Goal: Task Accomplishment & Management: Manage account settings

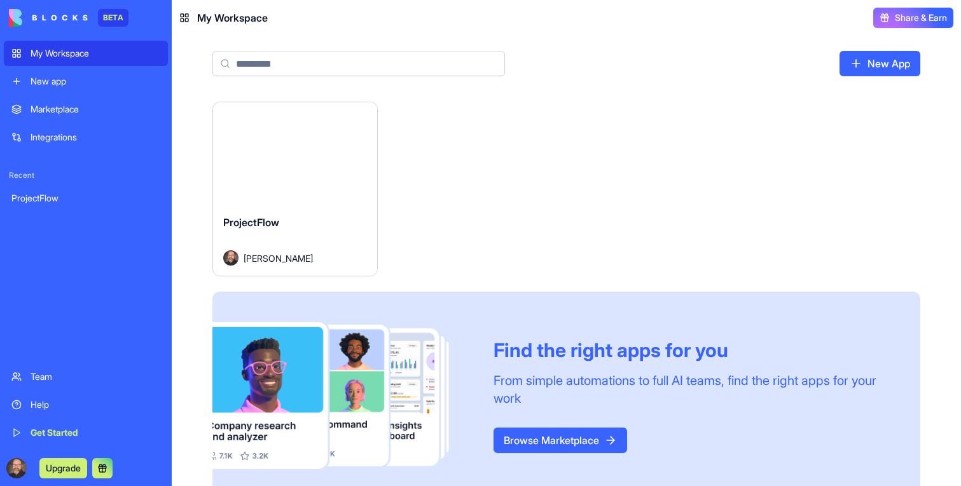
click at [313, 189] on div "Launch" at bounding box center [295, 153] width 164 height 102
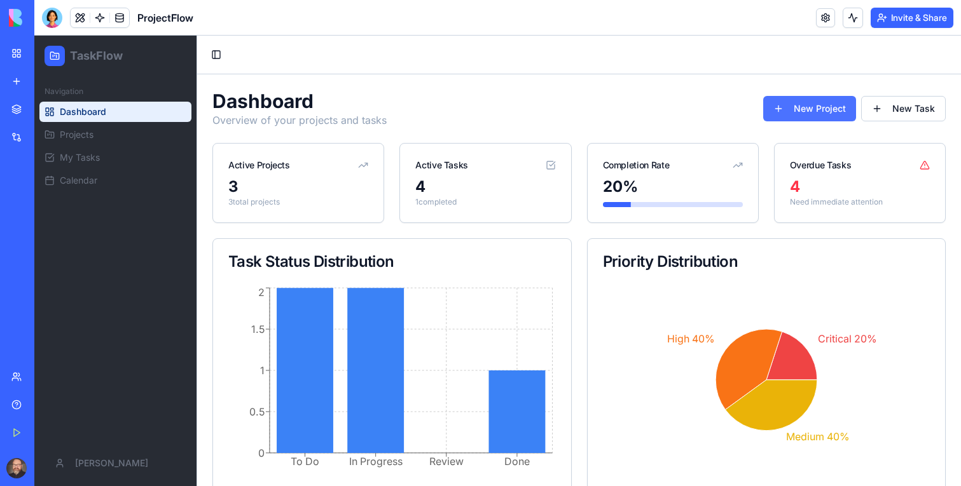
click at [808, 110] on button "New Project" at bounding box center [809, 108] width 93 height 25
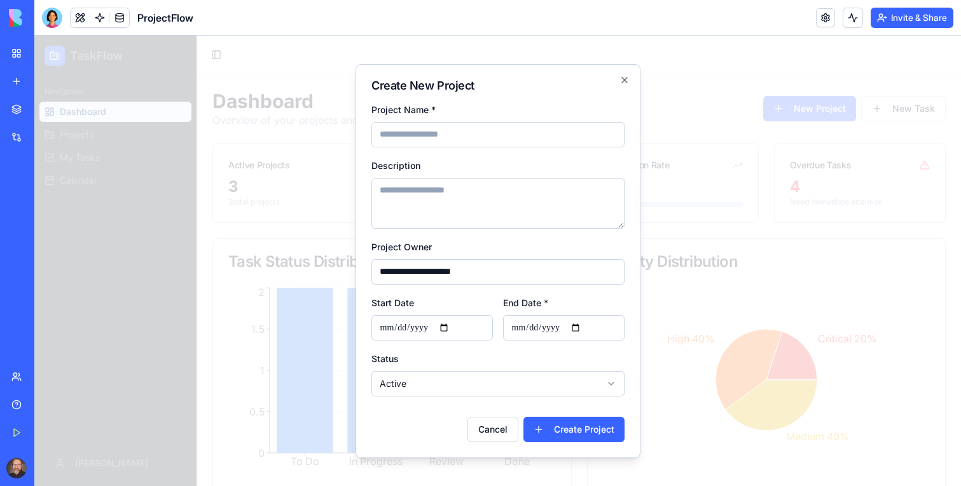
click at [650, 107] on div at bounding box center [497, 261] width 926 height 451
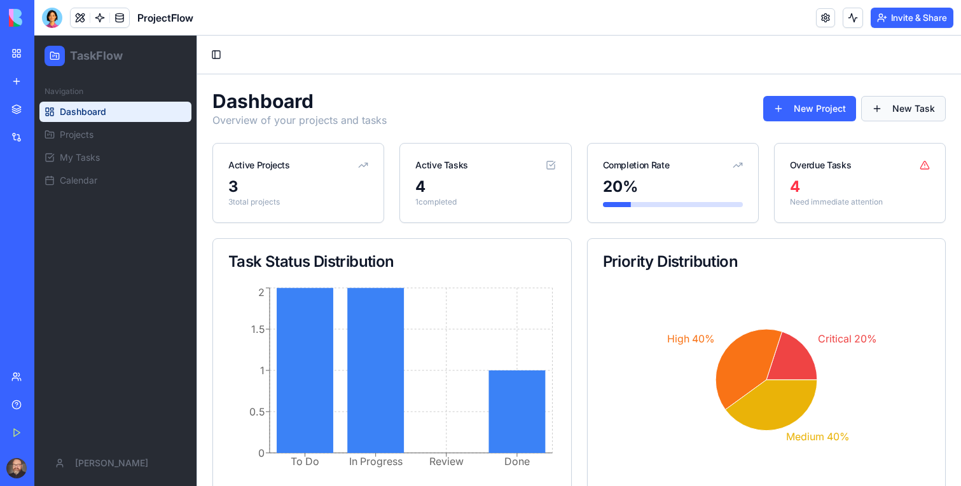
click at [926, 107] on button "New Task" at bounding box center [903, 108] width 85 height 25
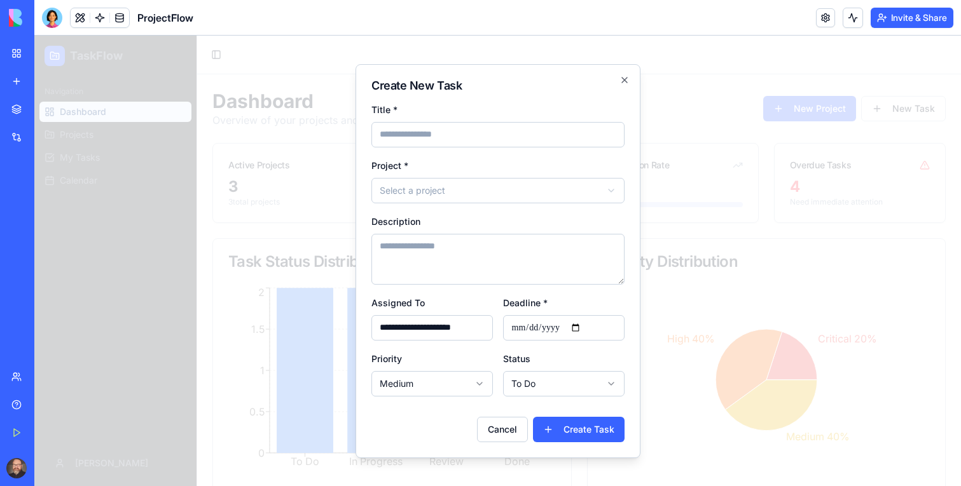
click at [898, 79] on div at bounding box center [497, 261] width 926 height 451
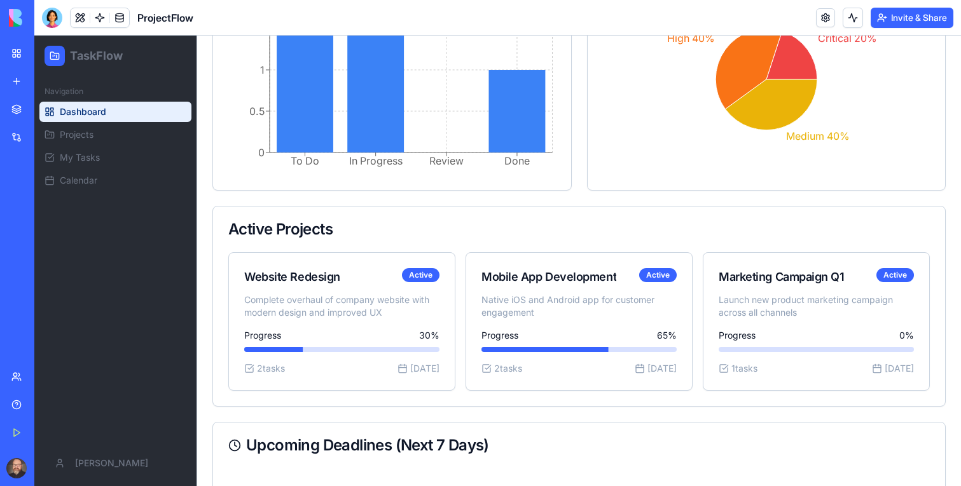
scroll to position [481, 0]
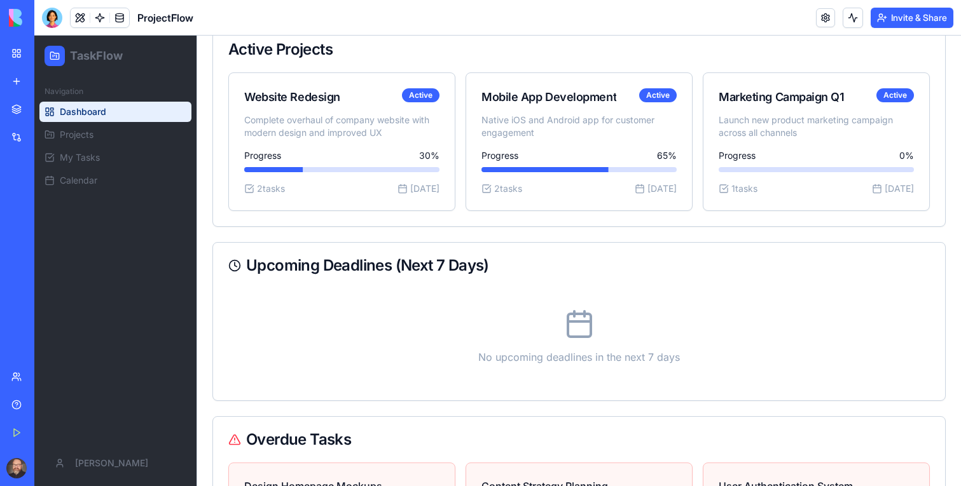
click at [626, 276] on div "Upcoming Deadlines (Next 7 Days)" at bounding box center [579, 266] width 732 height 46
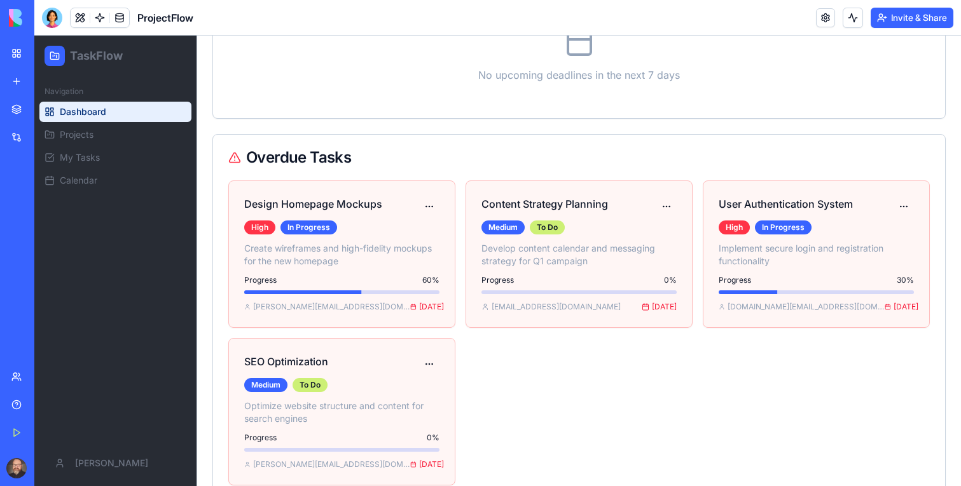
scroll to position [793, 0]
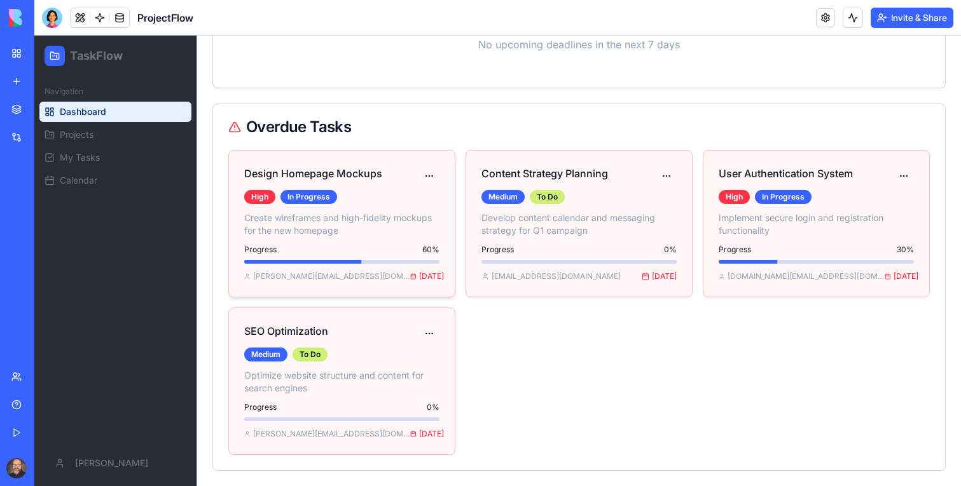
click at [315, 228] on p "Create wireframes and high-fidelity mockups for the new homepage" at bounding box center [341, 224] width 195 height 25
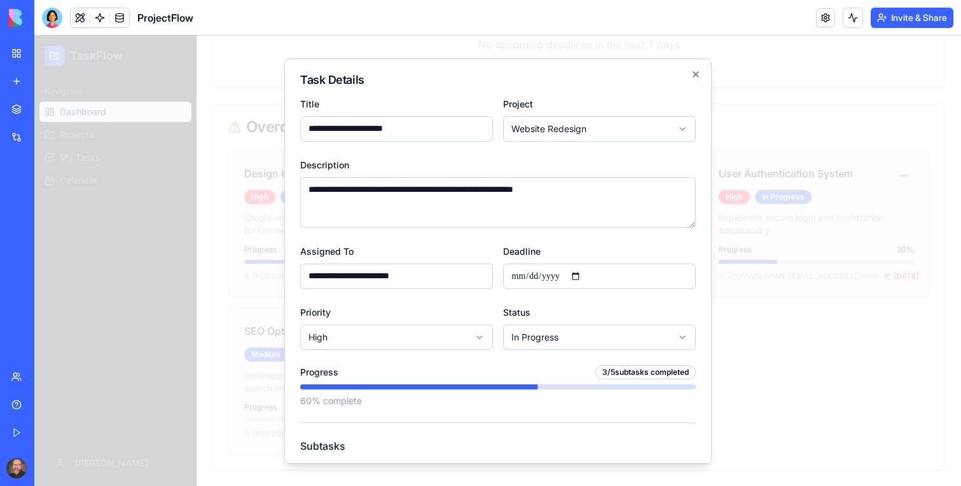
click at [430, 177] on textarea "**********" at bounding box center [497, 202] width 395 height 51
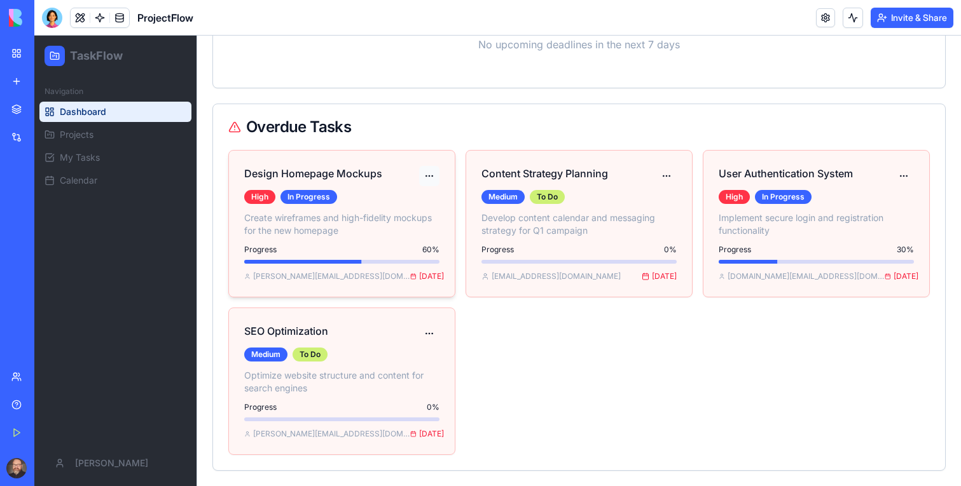
click at [440, 163] on div "Design Homepage Mockups High In Progress" at bounding box center [342, 181] width 226 height 61
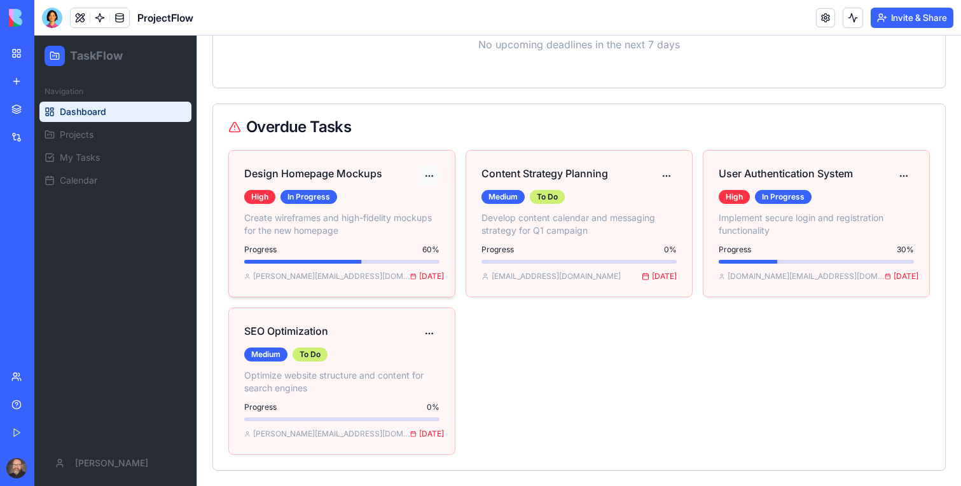
click at [85, 139] on span "Projects" at bounding box center [77, 134] width 34 height 13
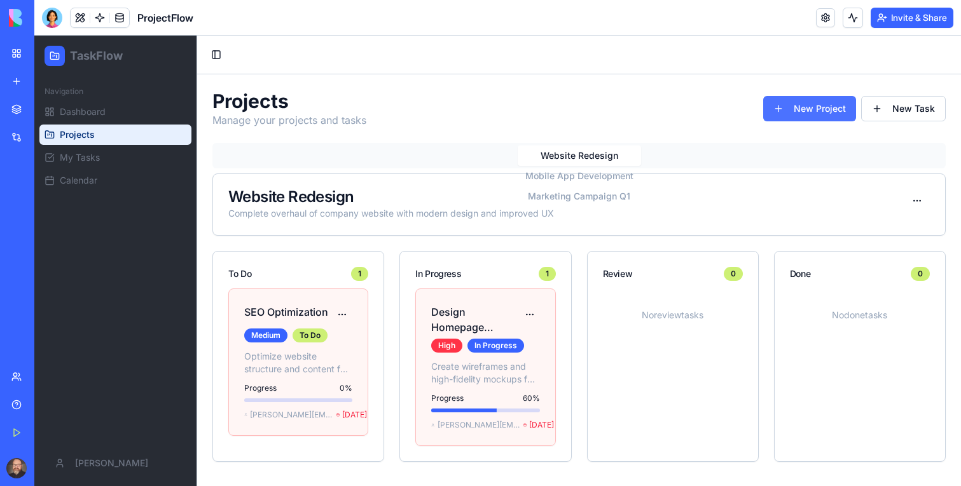
click at [796, 102] on button "New Project" at bounding box center [809, 108] width 93 height 25
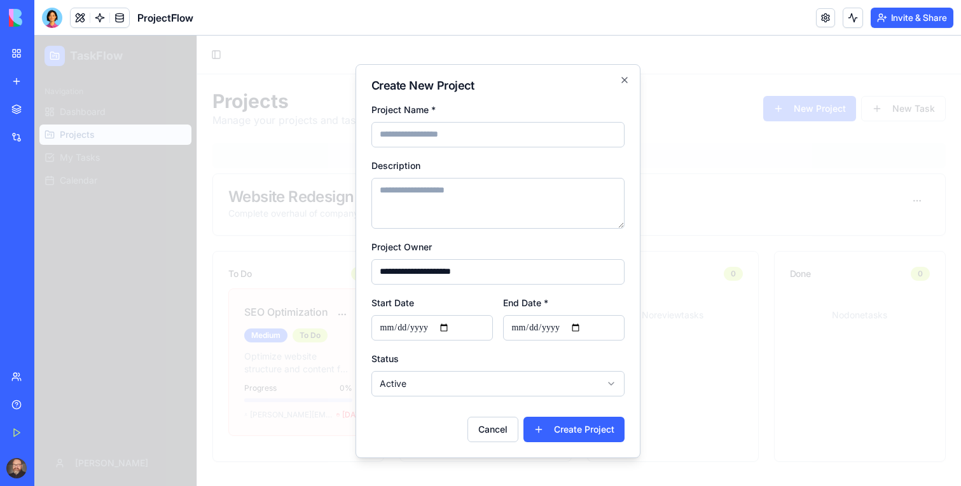
click at [816, 158] on div at bounding box center [497, 261] width 926 height 451
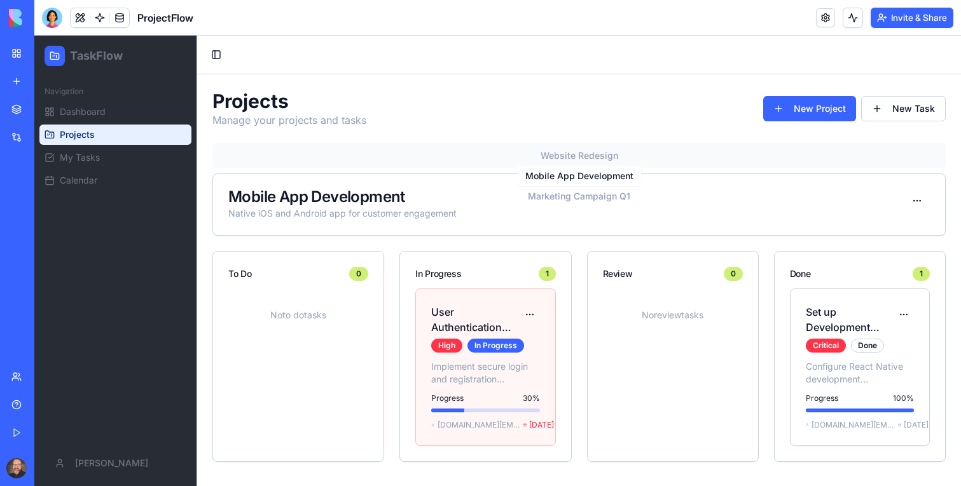
click at [594, 168] on button "Mobile App Development" at bounding box center [578, 176] width 123 height 20
click at [589, 199] on div "Mobile App Development Native iOS and Android app for customer engagement" at bounding box center [578, 204] width 701 height 31
click at [589, 198] on div "Mobile App Development Native iOS and Android app for customer engagement" at bounding box center [578, 204] width 701 height 31
click at [589, 194] on div "Mobile App Development Native iOS and Android app for customer engagement" at bounding box center [578, 204] width 701 height 31
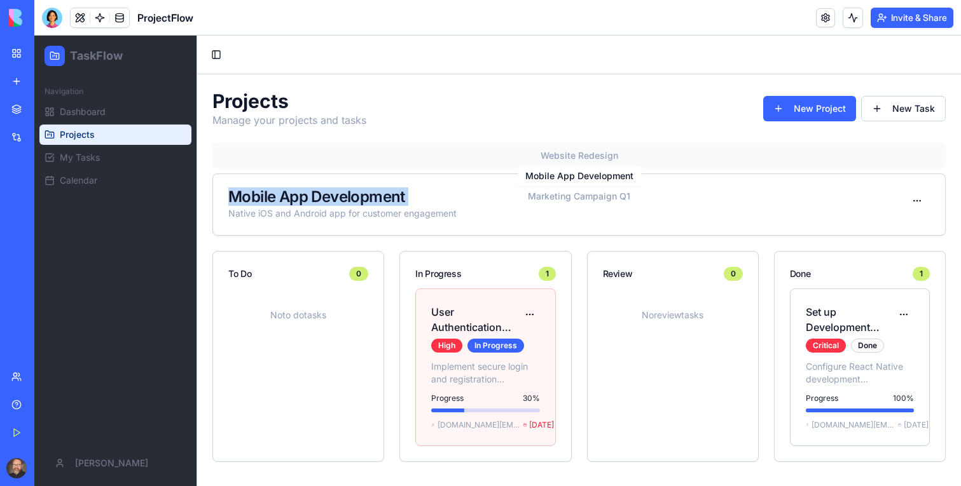
click at [589, 194] on div "Mobile App Development Native iOS and Android app for customer engagement" at bounding box center [578, 204] width 701 height 31
click at [578, 200] on div "Mobile App Development Native iOS and Android app for customer engagement" at bounding box center [578, 204] width 701 height 31
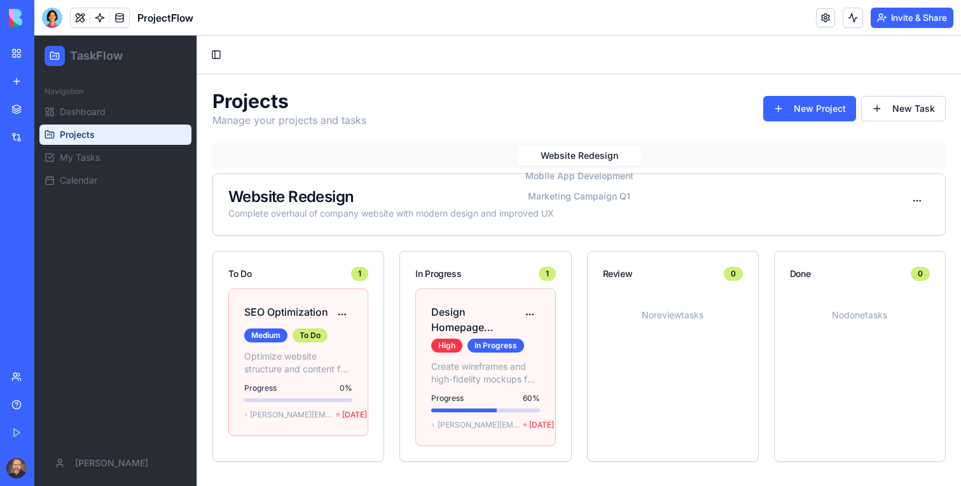
click at [559, 149] on button "Website Redesign" at bounding box center [578, 156] width 123 height 20
click at [573, 196] on div "Website Redesign Complete overhaul of company website with modern design and im…" at bounding box center [578, 204] width 701 height 31
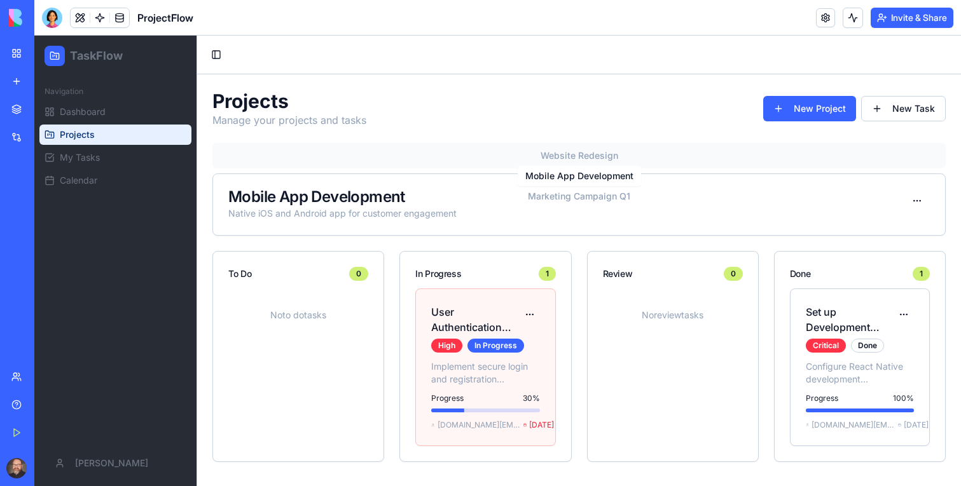
scroll to position [0, 0]
click at [576, 179] on button "Mobile App Development" at bounding box center [578, 176] width 123 height 20
click at [575, 162] on button "Website Redesign" at bounding box center [578, 156] width 123 height 20
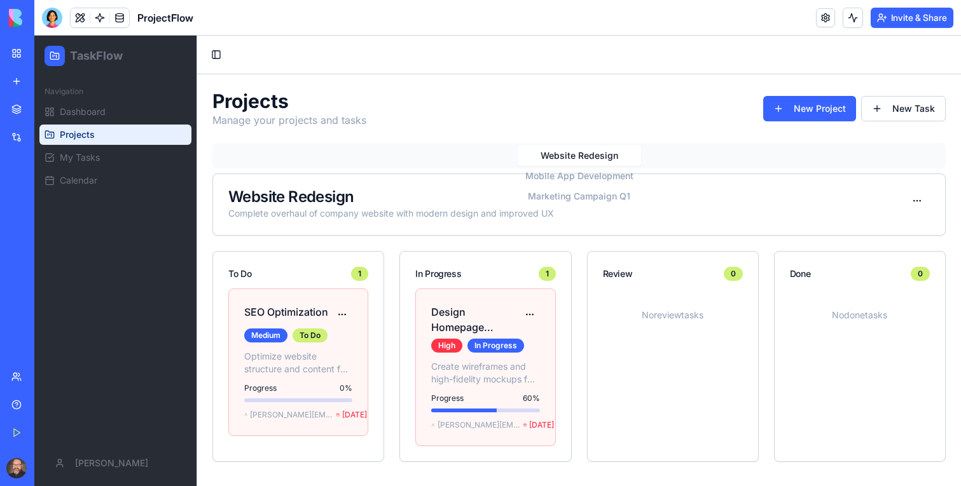
click at [576, 182] on button "Mobile App Development" at bounding box center [578, 176] width 123 height 20
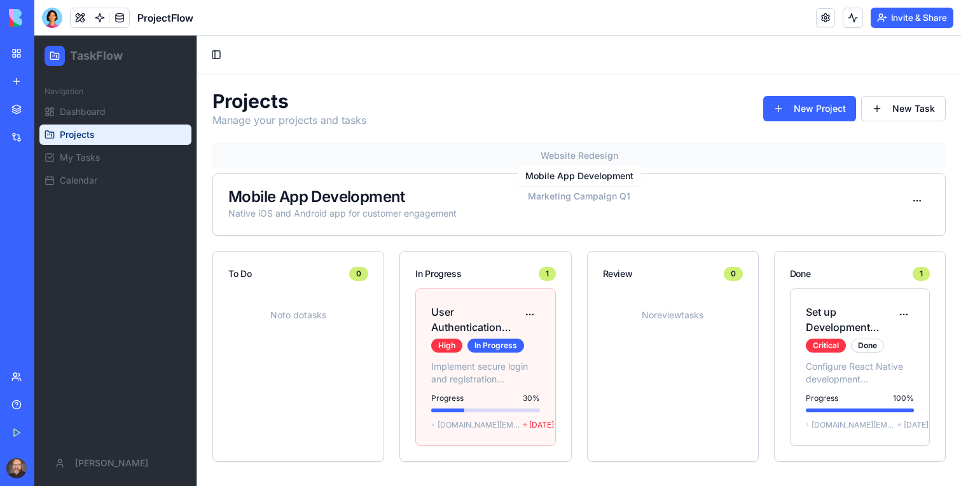
click at [603, 205] on div "Mobile App Development Native iOS and Android app for customer engagement" at bounding box center [578, 204] width 701 height 31
click at [913, 206] on html "TaskFlow Navigation Dashboard Projects My Tasks Calendar [PERSON_NAME] Toggle S…" at bounding box center [497, 261] width 926 height 451
click at [899, 221] on div "Edit Project" at bounding box center [888, 229] width 75 height 20
click at [910, 209] on html "TaskFlow Navigation Dashboard Projects My Tasks Calendar [PERSON_NAME] Toggle S…" at bounding box center [497, 261] width 926 height 451
click at [886, 247] on div "View Details" at bounding box center [888, 249] width 75 height 20
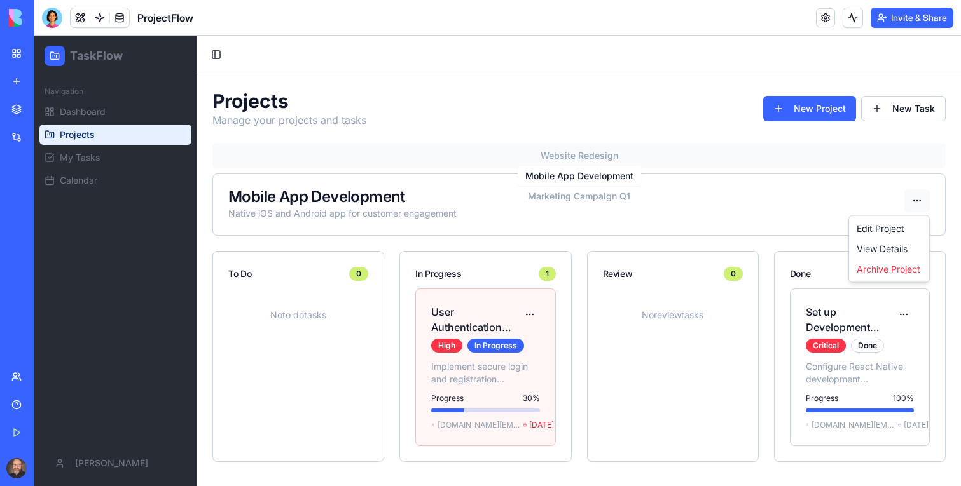
click at [920, 200] on html "TaskFlow Navigation Dashboard Projects My Tasks Calendar [PERSON_NAME] Toggle S…" at bounding box center [497, 261] width 926 height 451
click at [893, 224] on div "Edit Project" at bounding box center [888, 229] width 75 height 20
click at [420, 234] on div "Mobile App Development Native iOS and Android app for customer engagement" at bounding box center [579, 204] width 732 height 61
click at [529, 319] on html "TaskFlow Navigation Dashboard Projects My Tasks Calendar [PERSON_NAME] Toggle S…" at bounding box center [497, 261] width 926 height 451
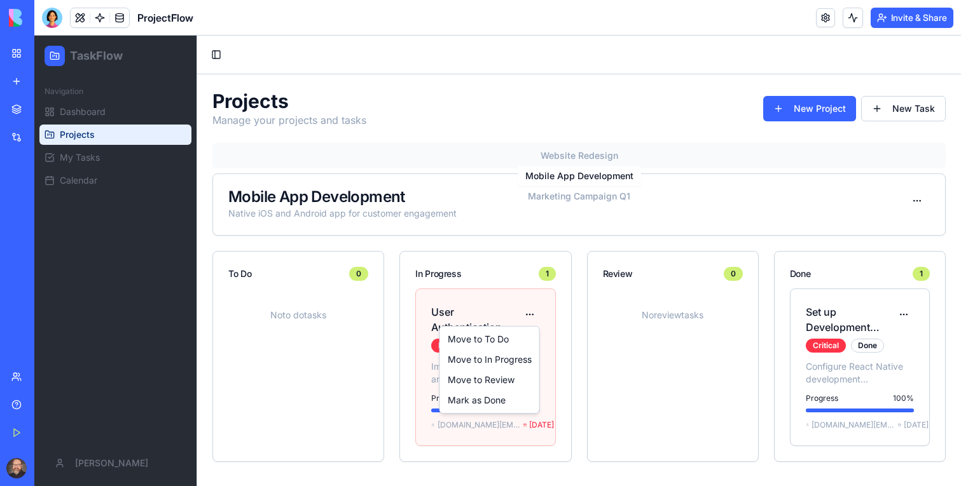
click at [557, 338] on html "TaskFlow Navigation Dashboard Projects My Tasks Calendar [PERSON_NAME] Toggle S…" at bounding box center [497, 261] width 926 height 451
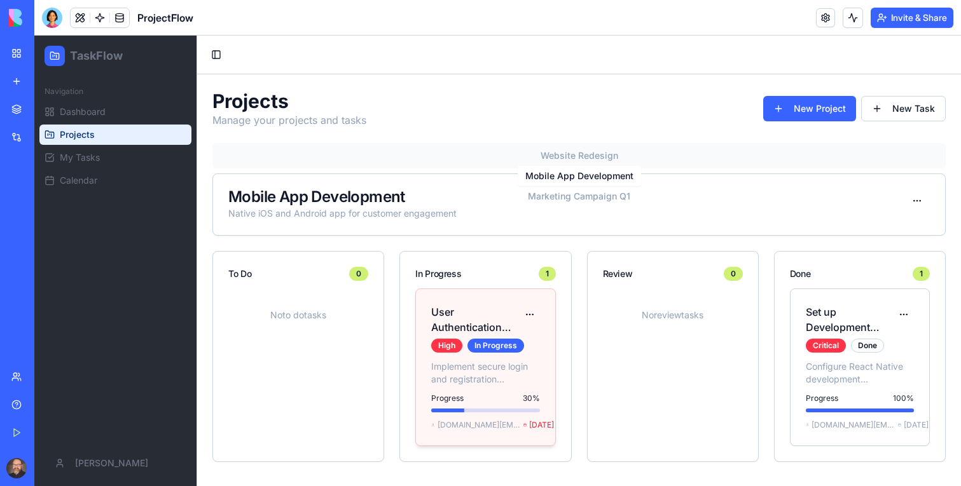
click at [540, 332] on div "User Authentication System High In Progress" at bounding box center [485, 324] width 139 height 71
click at [479, 323] on h4 "User Authentication System" at bounding box center [475, 319] width 88 height 31
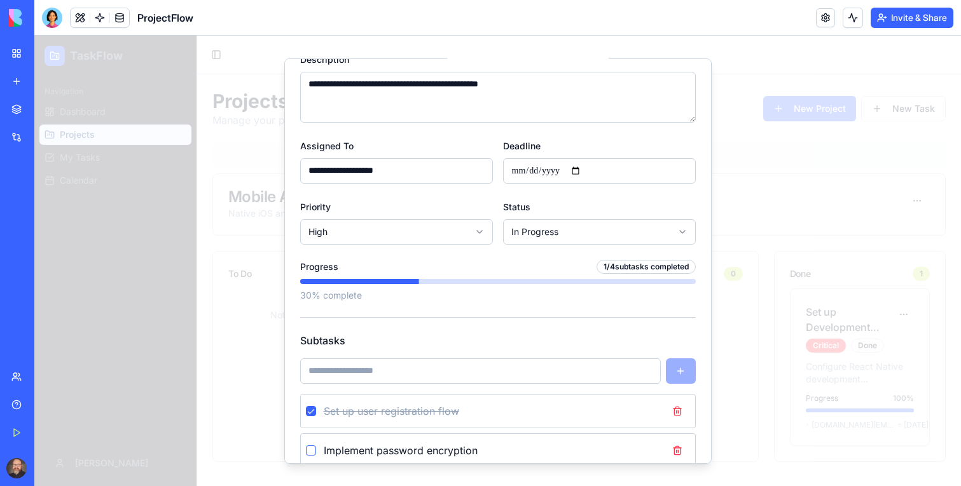
scroll to position [214, 0]
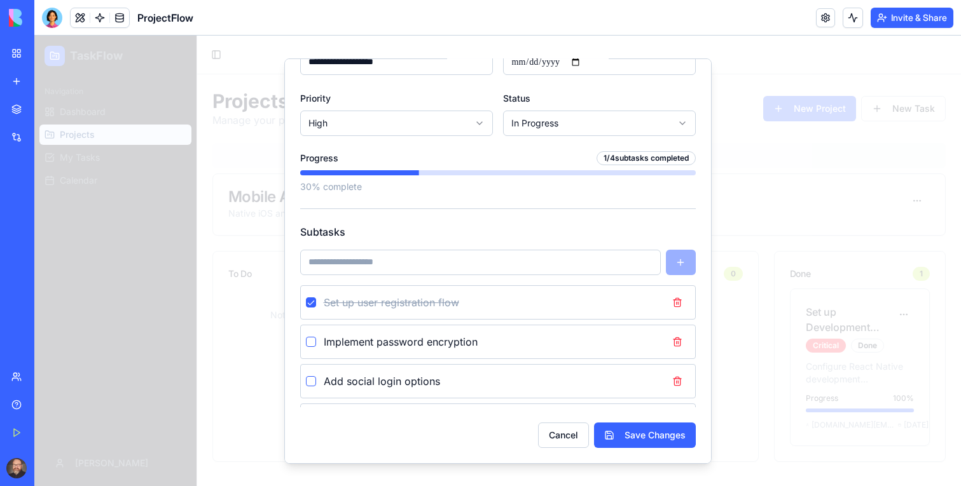
click at [311, 342] on button "button" at bounding box center [311, 341] width 10 height 10
click at [312, 343] on button "button" at bounding box center [311, 341] width 10 height 10
click at [311, 385] on button "button" at bounding box center [311, 381] width 10 height 10
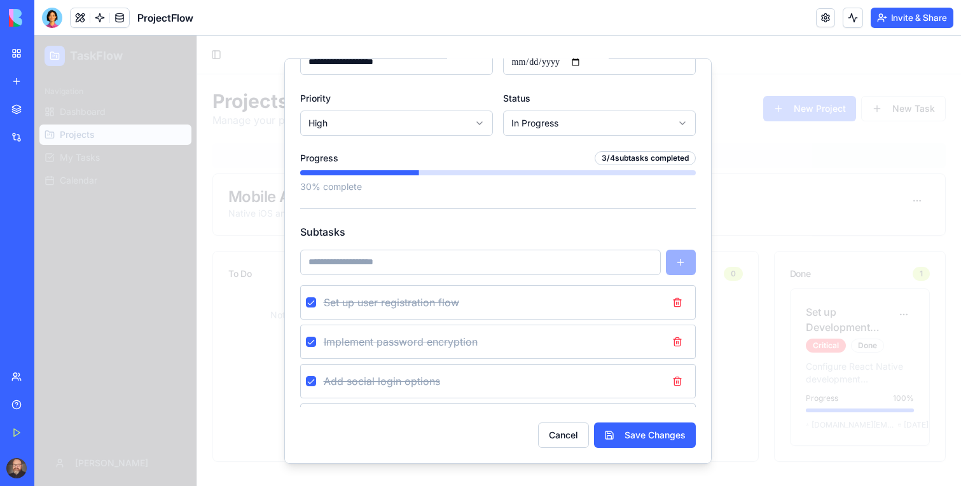
click at [319, 344] on div "Implement password encryption" at bounding box center [497, 341] width 395 height 34
click at [313, 344] on button "button" at bounding box center [311, 341] width 10 height 10
click at [313, 385] on button "button" at bounding box center [311, 381] width 10 height 10
click at [563, 435] on button "Cancel" at bounding box center [563, 434] width 51 height 25
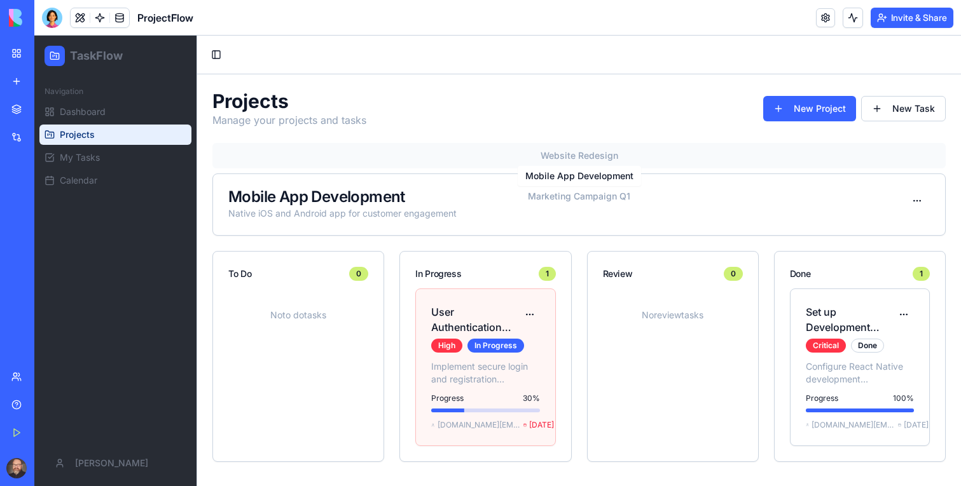
drag, startPoint x: 815, startPoint y: 348, endPoint x: 640, endPoint y: 345, distance: 174.8
click at [641, 345] on div "To Do 0 No to do tasks In Progress 1 User Authentication System High In Progres…" at bounding box center [578, 356] width 733 height 211
click at [640, 345] on div "No review tasks" at bounding box center [672, 323] width 170 height 69
click at [528, 318] on html "TaskFlow Navigation Dashboard Projects My Tasks Calendar [PERSON_NAME] Toggle S…" at bounding box center [497, 261] width 926 height 451
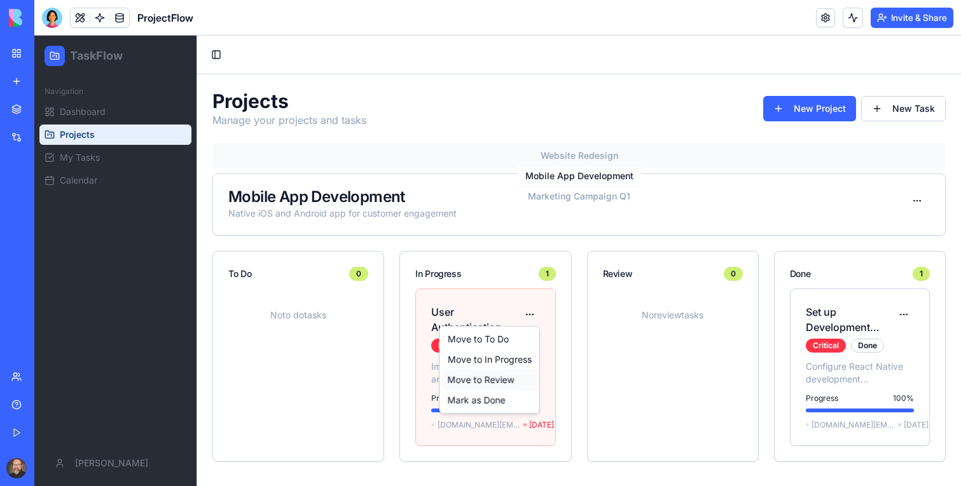
click at [486, 385] on div "Move to Review" at bounding box center [489, 380] width 94 height 20
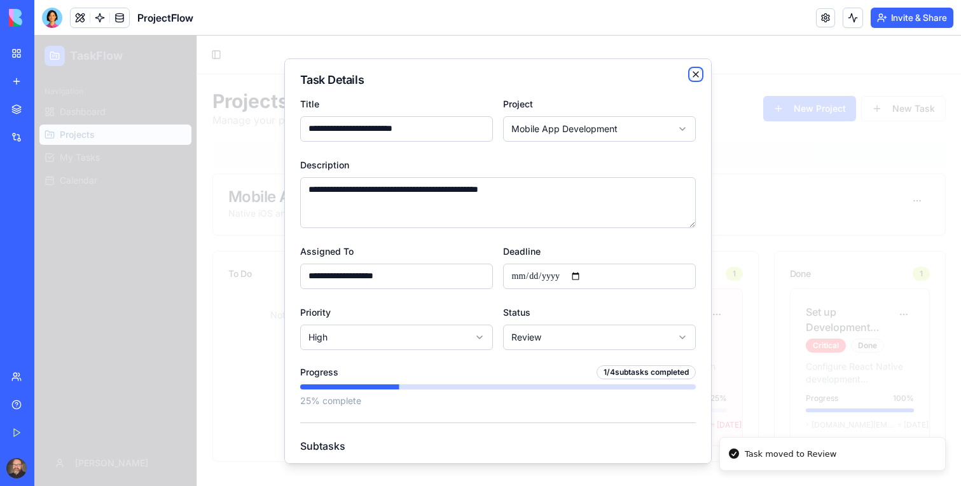
click at [691, 78] on icon "button" at bounding box center [695, 74] width 10 height 10
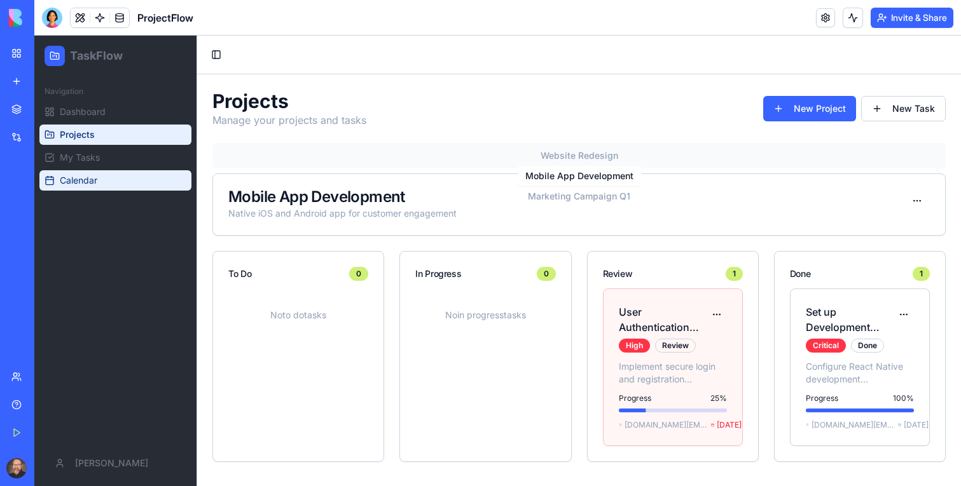
click at [116, 182] on link "Calendar" at bounding box center [115, 180] width 152 height 20
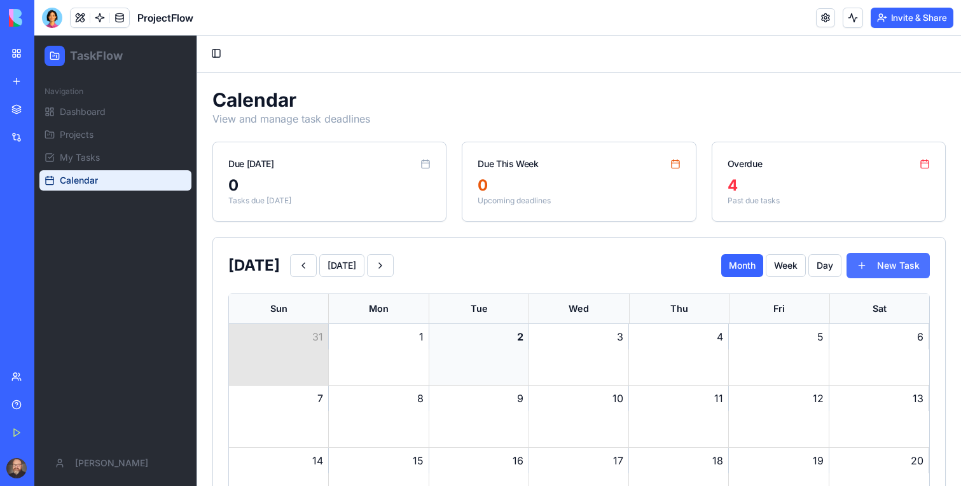
click at [873, 261] on button "New Task" at bounding box center [887, 265] width 83 height 25
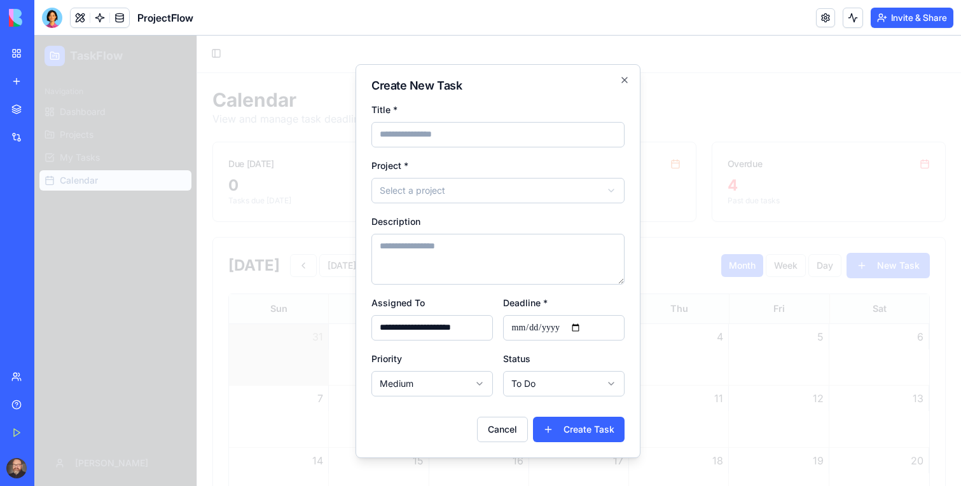
click at [837, 202] on div at bounding box center [497, 261] width 926 height 451
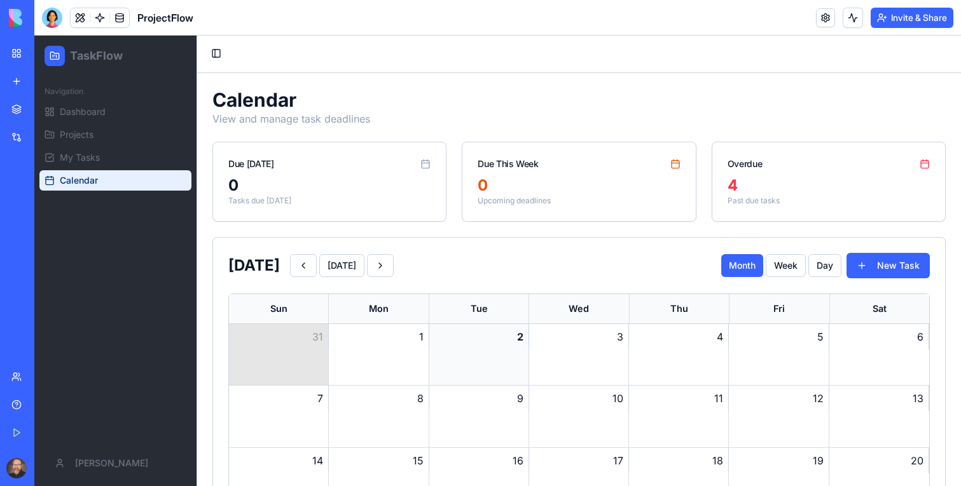
click at [111, 146] on ul "Dashboard Projects My Tasks Calendar" at bounding box center [115, 146] width 152 height 89
click at [93, 160] on span "My Tasks" at bounding box center [80, 157] width 40 height 13
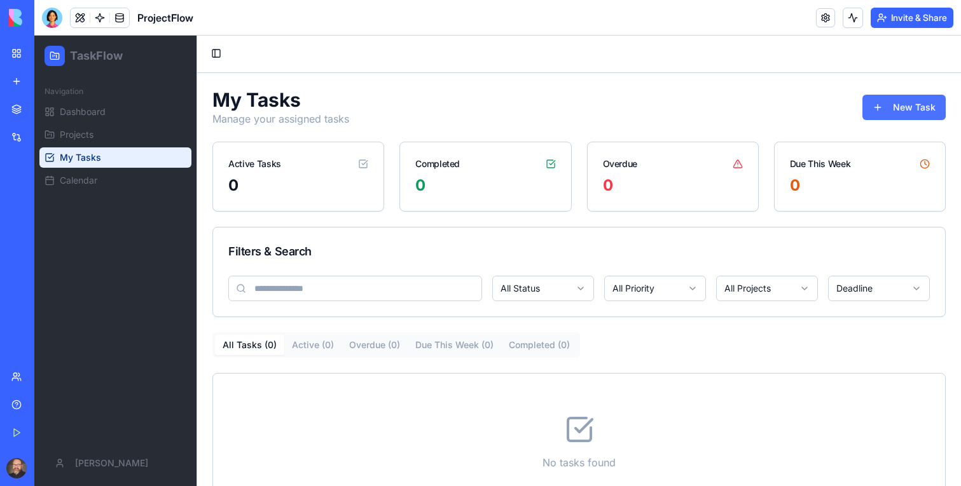
click at [903, 116] on button "New Task" at bounding box center [903, 107] width 83 height 25
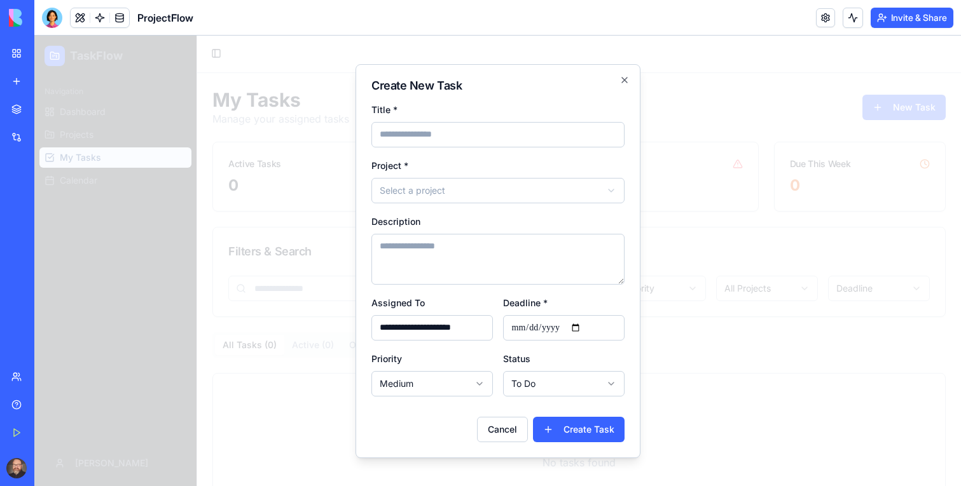
click at [784, 217] on div at bounding box center [497, 261] width 926 height 451
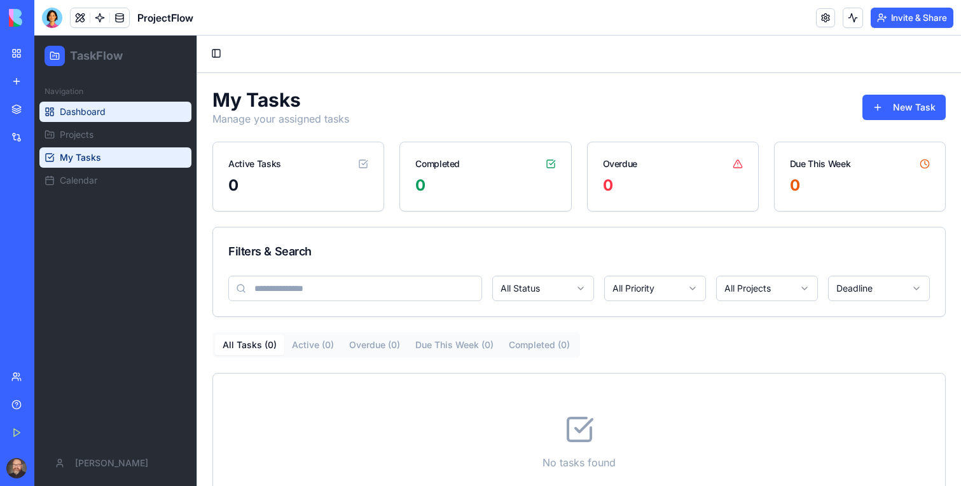
click at [106, 118] on link "Dashboard" at bounding box center [115, 112] width 152 height 20
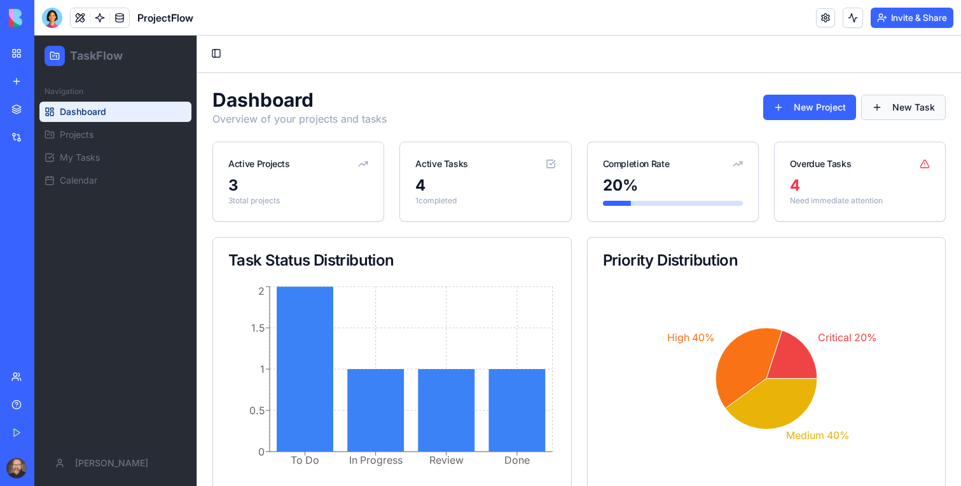
click at [898, 101] on button "New Task" at bounding box center [903, 107] width 85 height 25
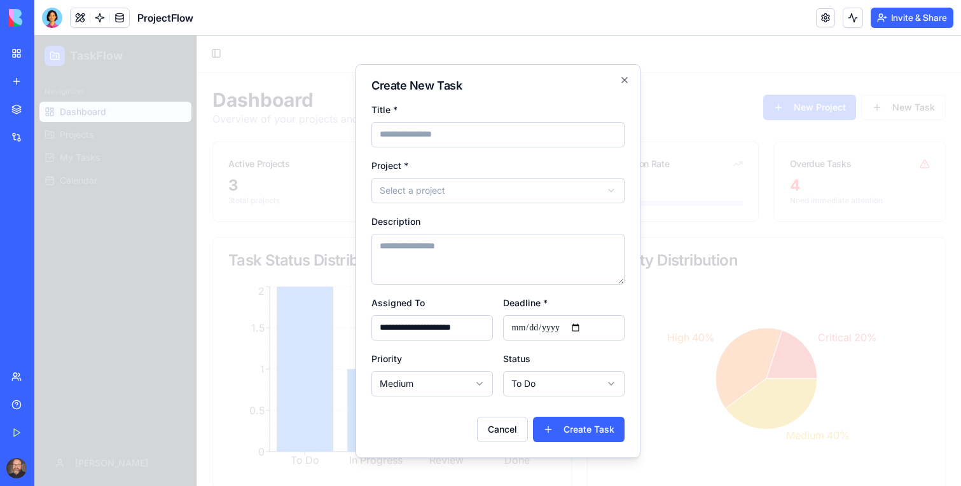
click at [769, 137] on div at bounding box center [497, 261] width 926 height 451
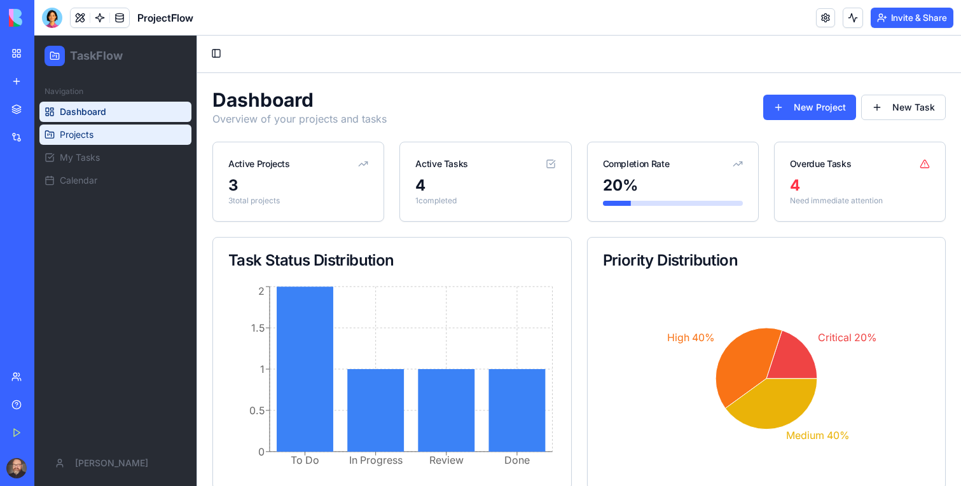
click at [96, 139] on link "Projects" at bounding box center [115, 135] width 152 height 20
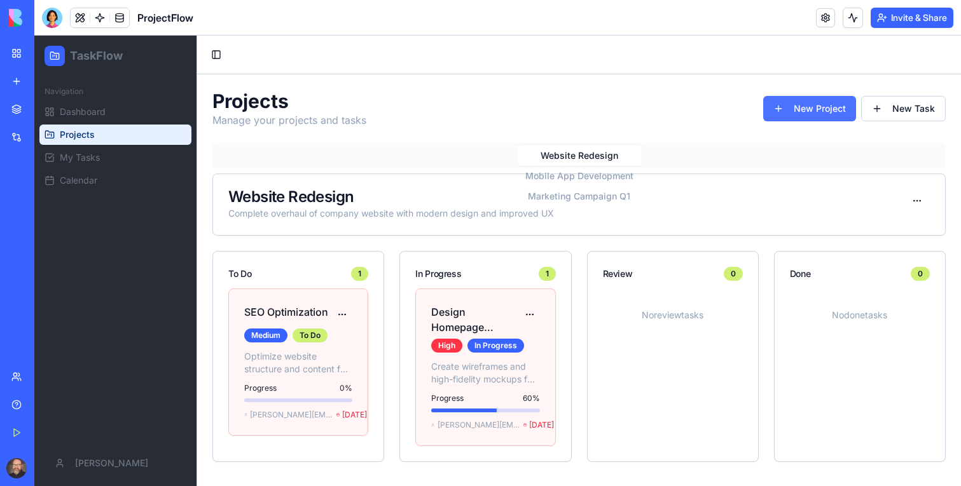
click at [830, 101] on button "New Project" at bounding box center [809, 108] width 93 height 25
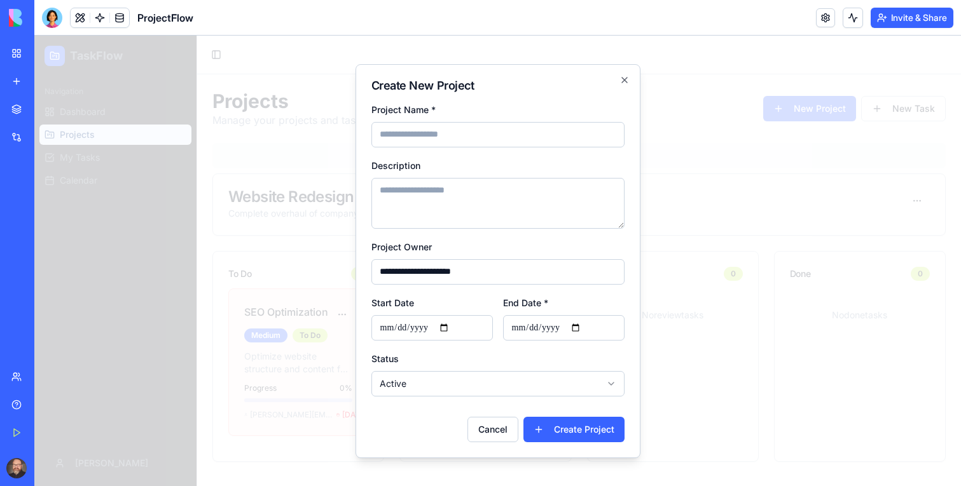
click at [871, 89] on div at bounding box center [497, 261] width 926 height 451
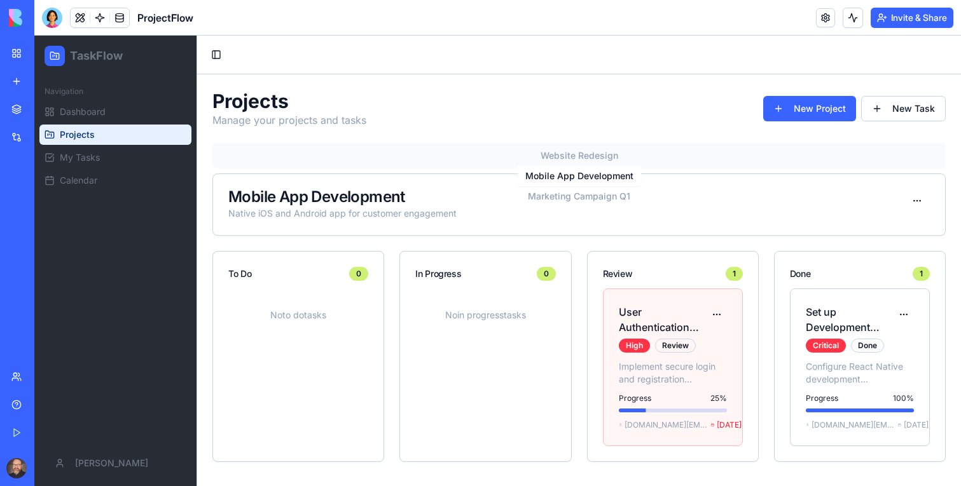
click at [561, 177] on button "Mobile App Development" at bounding box center [578, 176] width 123 height 20
click at [564, 195] on div "Mobile App Development Native iOS and Android app for customer engagement" at bounding box center [578, 204] width 701 height 31
click at [573, 200] on div "Mobile App Development Native iOS and Android app for customer engagement" at bounding box center [578, 204] width 701 height 31
click at [595, 201] on div "Mobile App Development Native iOS and Android app for customer engagement" at bounding box center [578, 204] width 701 height 31
click at [922, 205] on html "TaskFlow Navigation Dashboard Projects My Tasks Calendar [PERSON_NAME] Toggle S…" at bounding box center [497, 261] width 926 height 451
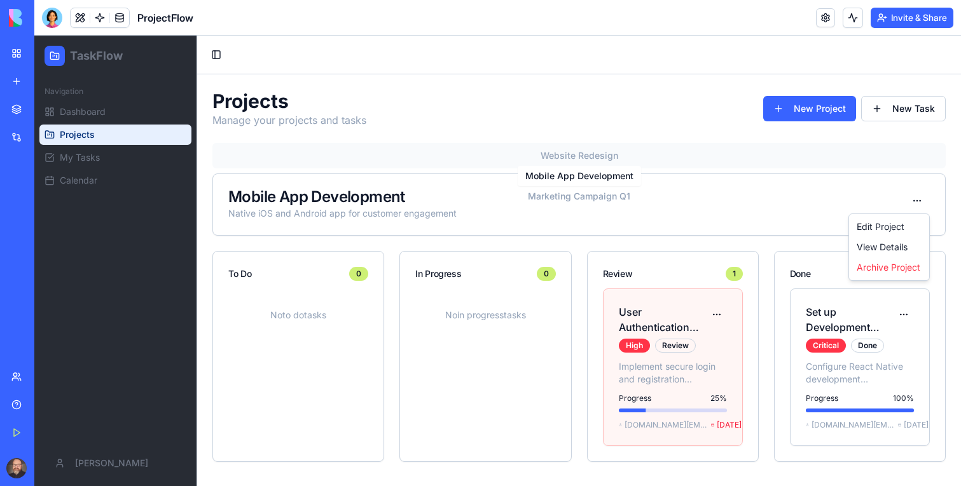
click at [916, 203] on html "TaskFlow Navigation Dashboard Projects My Tasks Calendar [PERSON_NAME] Toggle S…" at bounding box center [497, 261] width 926 height 451
click at [916, 204] on html "TaskFlow Navigation Dashboard Projects My Tasks Calendar [PERSON_NAME] Toggle S…" at bounding box center [497, 261] width 926 height 451
click at [877, 227] on div "Edit Project" at bounding box center [888, 227] width 75 height 20
click at [721, 313] on html "TaskFlow Navigation Dashboard Projects My Tasks Calendar [PERSON_NAME] Toggle S…" at bounding box center [497, 261] width 926 height 451
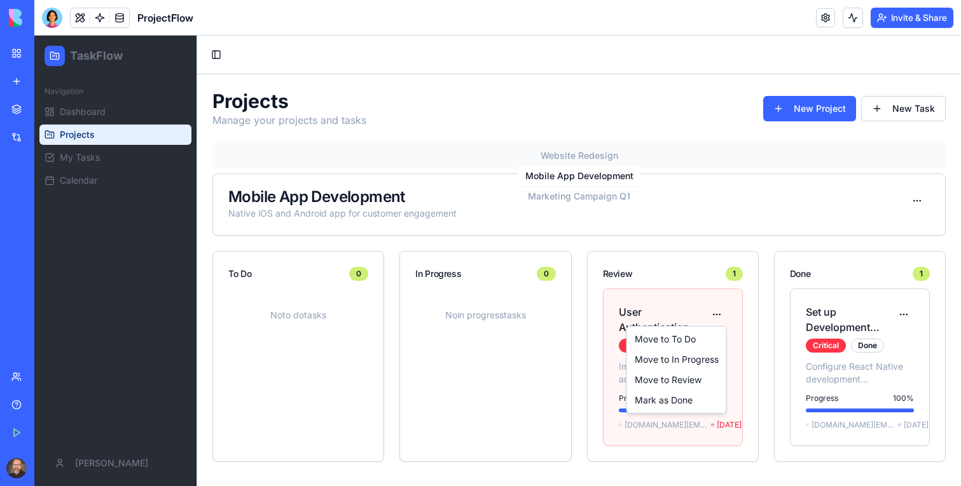
click at [671, 196] on html "TaskFlow Navigation Dashboard Projects My Tasks Calendar [PERSON_NAME] Toggle S…" at bounding box center [497, 261] width 926 height 451
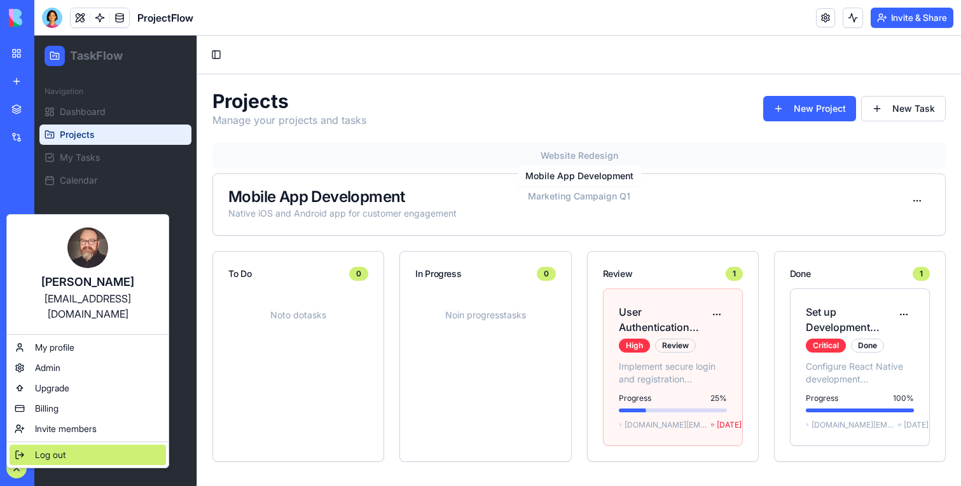
click at [56, 449] on span "Log out" at bounding box center [50, 455] width 31 height 13
